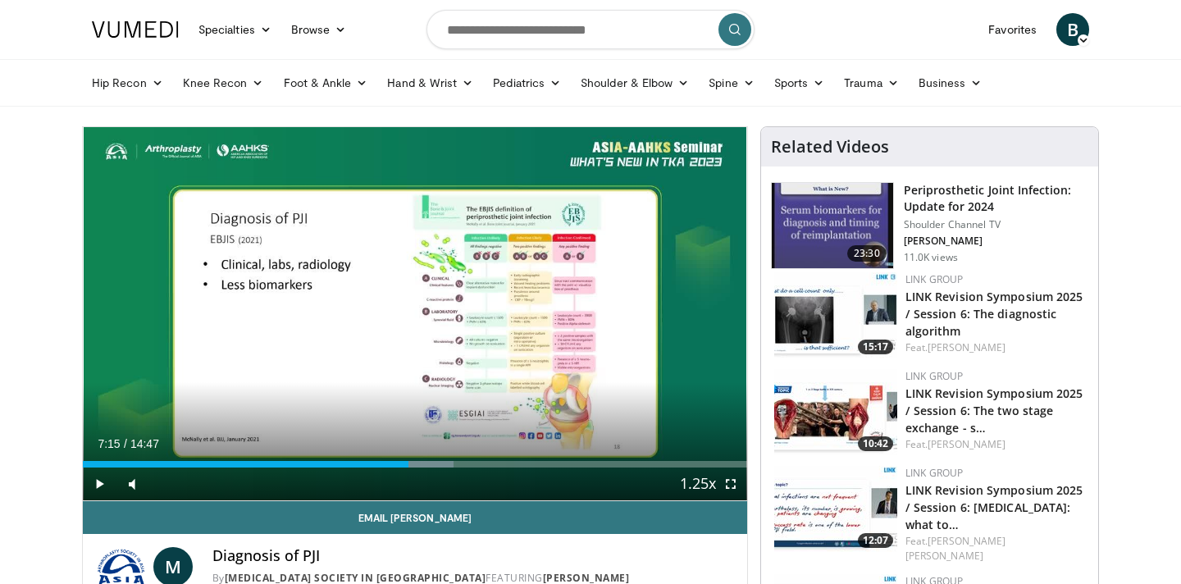
click at [1072, 38] on span "B" at bounding box center [1073, 29] width 33 height 33
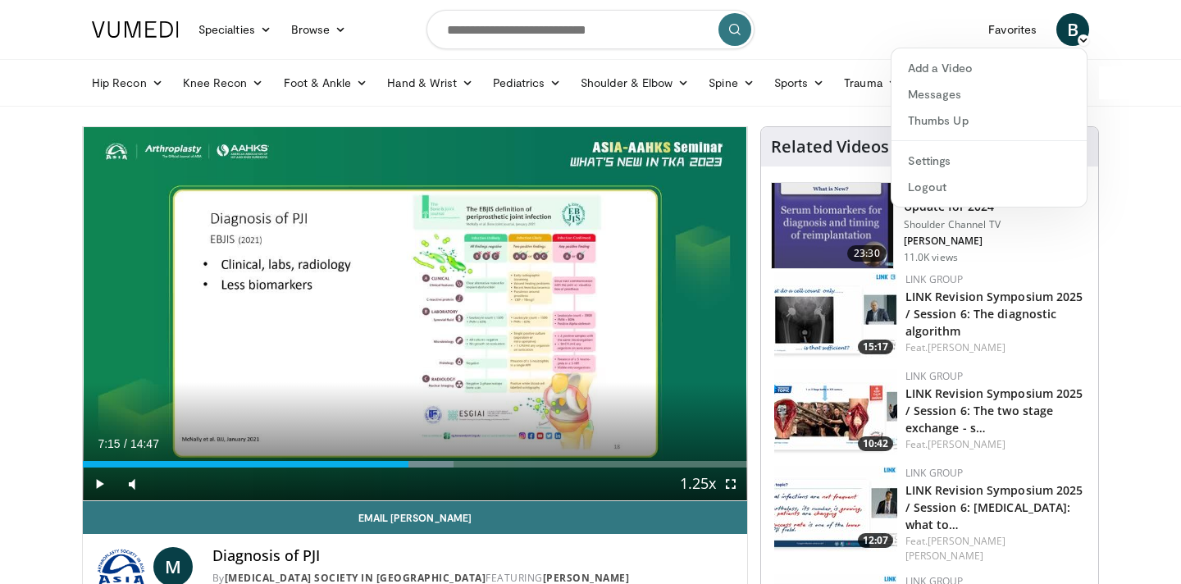
click at [833, 17] on nav "Specialties Adult & Family Medicine Allergy, [MEDICAL_DATA], Immunology Anesthe…" at bounding box center [590, 29] width 1017 height 59
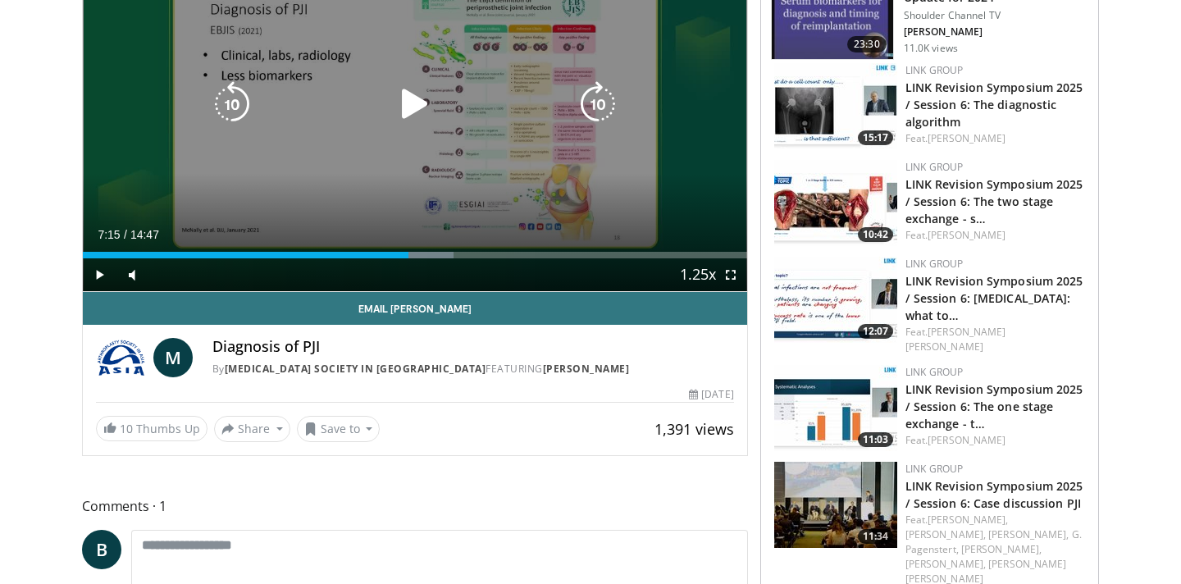
scroll to position [231, 0]
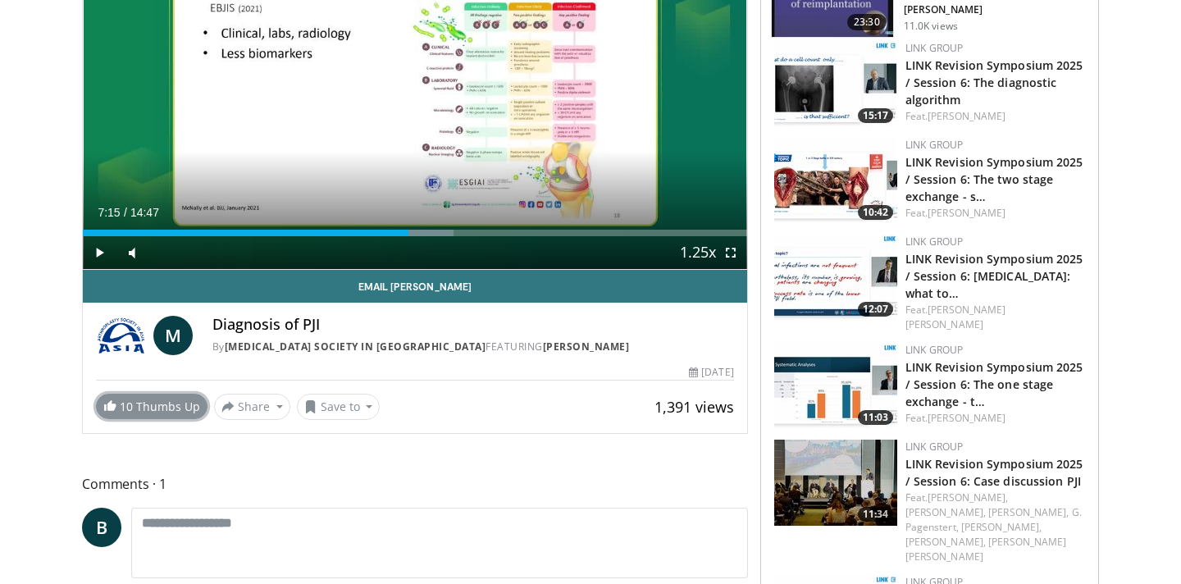
click at [167, 406] on link "10 Thumbs Up" at bounding box center [152, 406] width 112 height 25
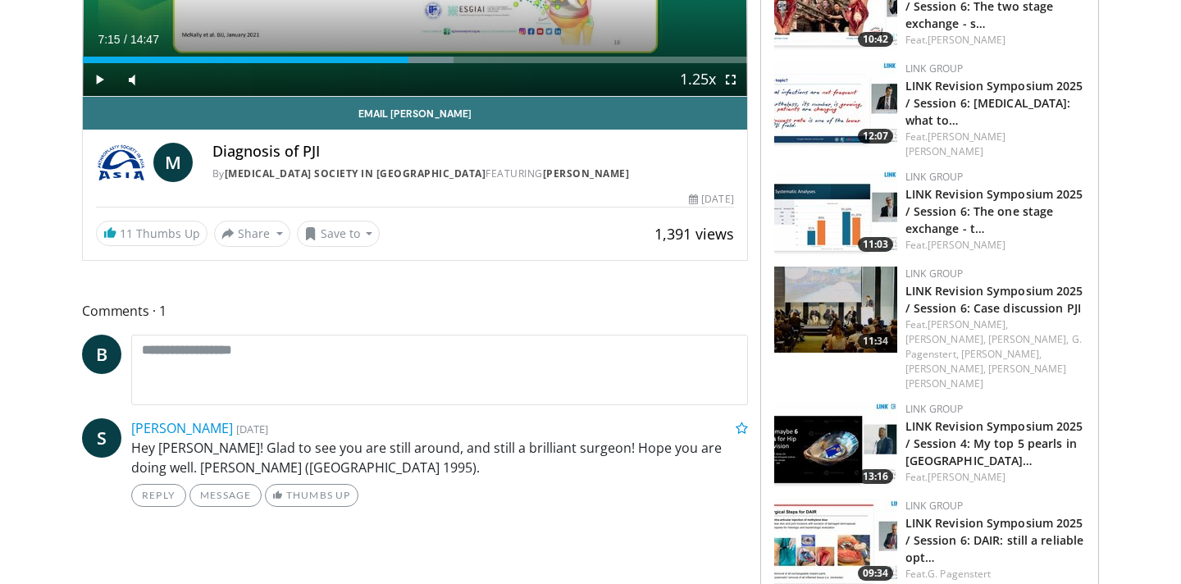
scroll to position [400, 0]
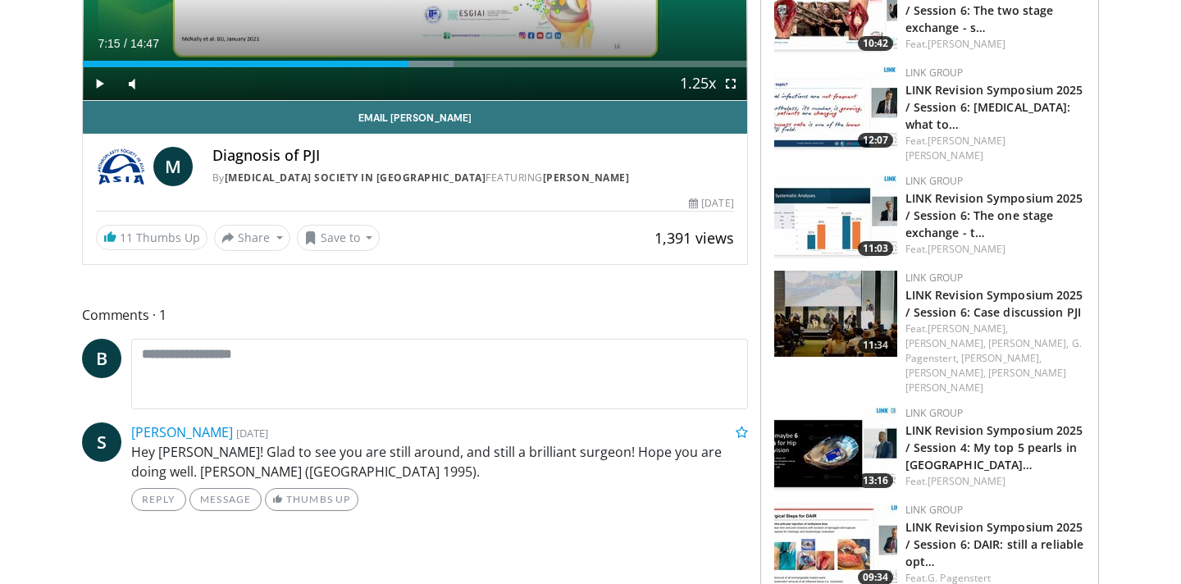
click at [128, 171] on img at bounding box center [121, 166] width 51 height 39
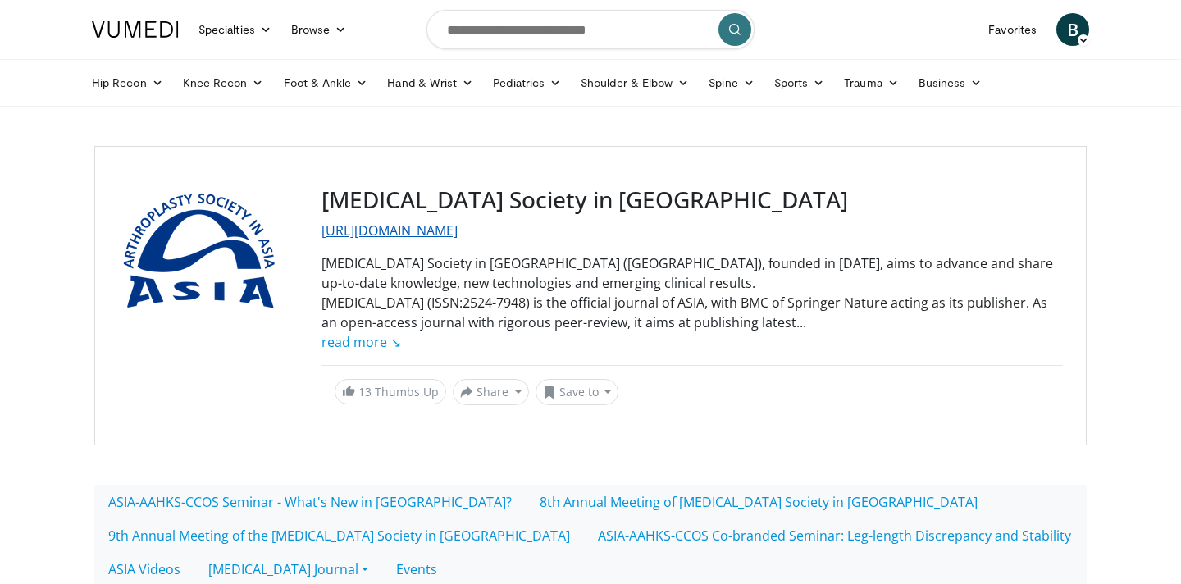
click at [373, 229] on link "[URL][DOMAIN_NAME]" at bounding box center [390, 230] width 136 height 18
